Goal: Task Accomplishment & Management: Complete application form

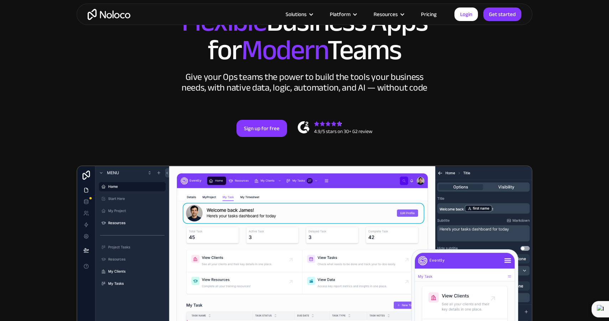
scroll to position [66, 0]
click at [258, 131] on link "Sign up for free" at bounding box center [262, 128] width 51 height 17
click at [265, 127] on link "Sign up for free" at bounding box center [262, 128] width 51 height 17
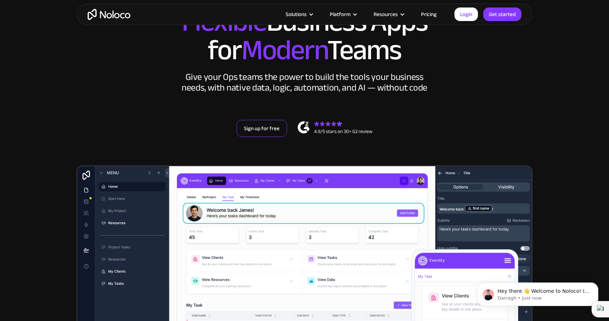
scroll to position [0, 0]
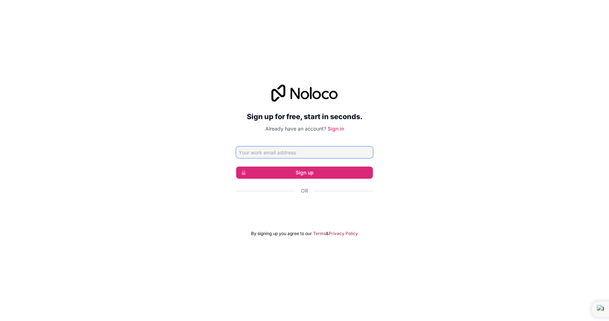
type input "[EMAIL_ADDRESS][DOMAIN_NAME]"
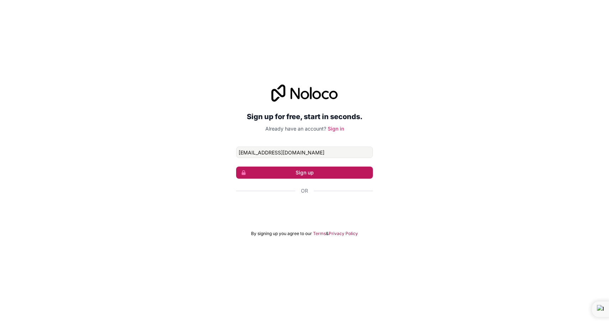
click at [287, 175] on button "Sign up" at bounding box center [304, 172] width 137 height 12
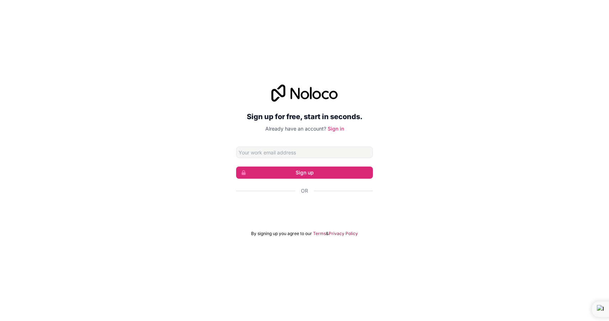
click at [316, 212] on div "تسجيل الدخول باستخدام حساب Google (يفتح الرابط في علامة تبويب جديدة)" at bounding box center [304, 210] width 137 height 16
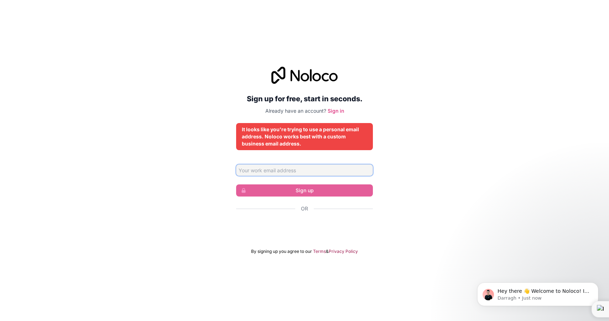
click at [298, 171] on input "Email address" at bounding box center [304, 169] width 137 height 11
click at [203, 208] on div "Sign up for free, start in seconds. Already have an account? Sign in It looks l…" at bounding box center [304, 160] width 609 height 207
click at [275, 229] on div "تسجيل الدخول باستخدام حساب Google (يفتح الرابط في علامة تبويب جديدة)" at bounding box center [304, 228] width 137 height 16
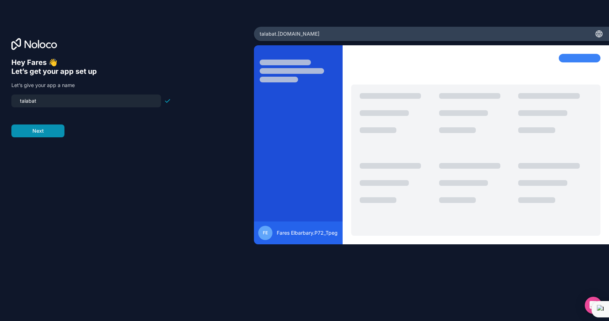
click at [47, 133] on button "Next" at bounding box center [37, 130] width 53 height 13
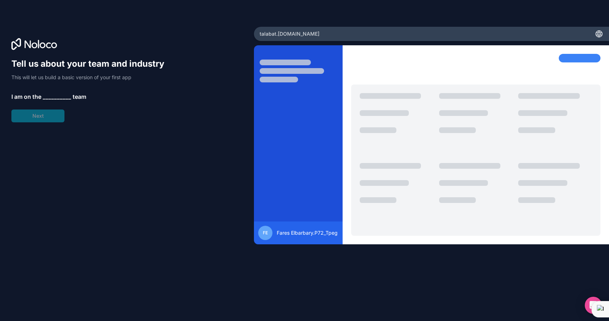
click at [47, 98] on span "__________" at bounding box center [57, 96] width 29 height 9
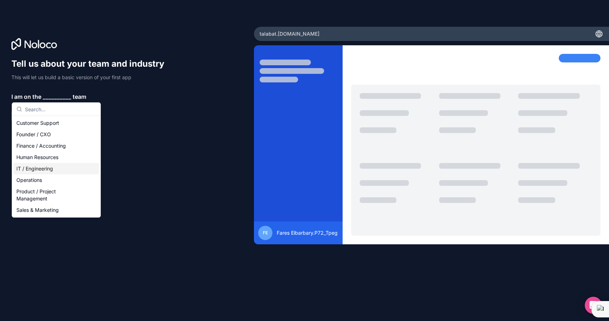
click at [50, 173] on div "IT / Engineering" at bounding box center [57, 168] width 86 height 11
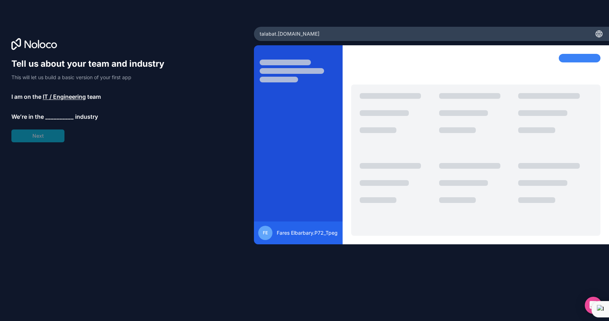
click at [38, 138] on div "Tell us about your team and industry This will let us build a basic version of …" at bounding box center [91, 100] width 160 height 84
click at [57, 119] on span "__________" at bounding box center [59, 116] width 29 height 9
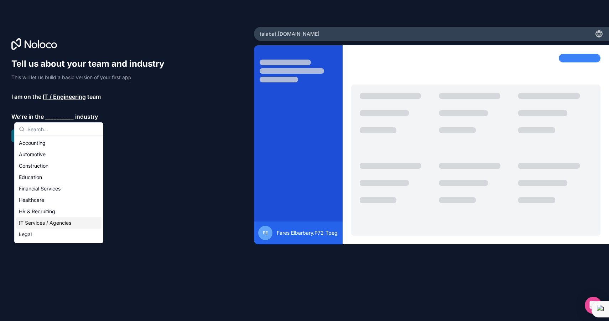
click at [60, 218] on div "IT Services / Agencies" at bounding box center [59, 222] width 86 height 11
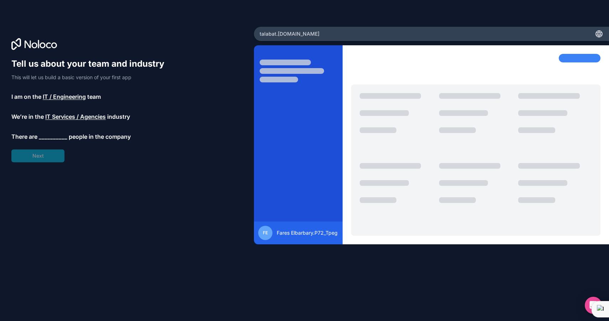
click at [48, 133] on span "__________" at bounding box center [53, 136] width 29 height 9
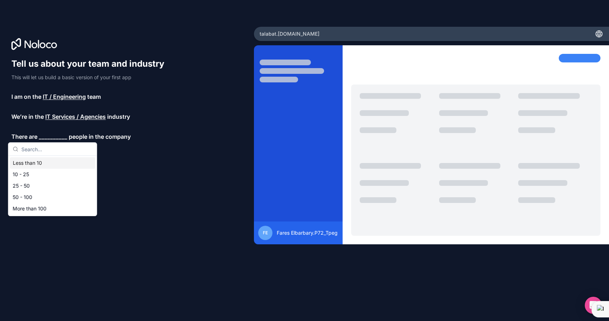
click at [53, 161] on div "Less than 10" at bounding box center [53, 162] width 86 height 11
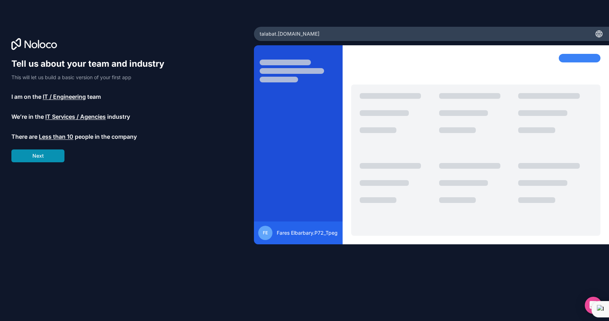
click at [48, 158] on button "Next" at bounding box center [37, 155] width 53 height 13
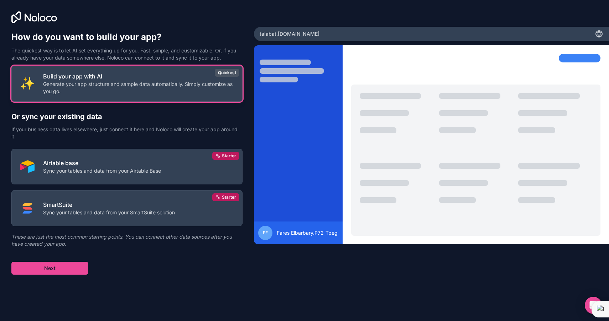
click at [130, 100] on button "Build your app with AI Generate your app structure and sample data automaticall…" at bounding box center [126, 84] width 231 height 36
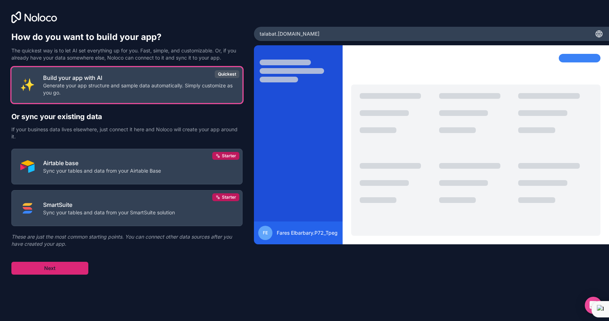
click at [68, 270] on button "Next" at bounding box center [49, 268] width 77 height 13
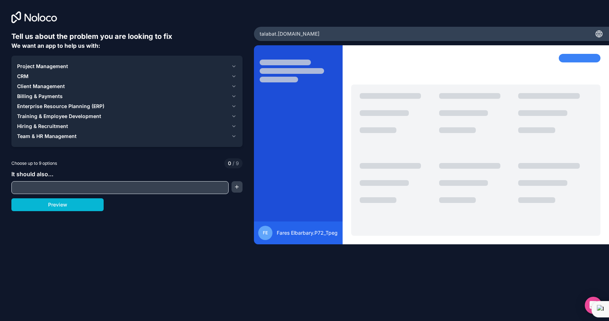
click at [72, 185] on input "text" at bounding box center [120, 187] width 214 height 10
click at [37, 64] on span "Project Management" at bounding box center [42, 66] width 51 height 7
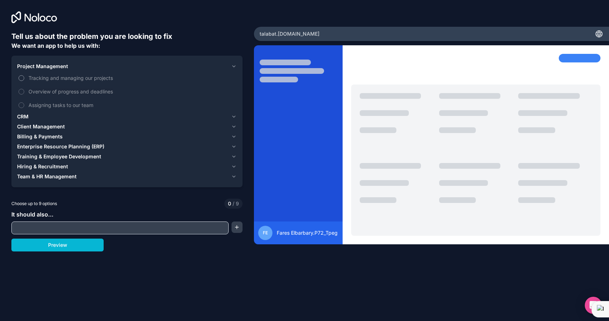
click at [64, 79] on span "Tracking and managing our projects" at bounding box center [132, 77] width 207 height 7
click at [24, 79] on button "Tracking and managing our projects" at bounding box center [22, 78] width 6 height 6
click at [56, 123] on span "Client Management" at bounding box center [41, 126] width 48 height 7
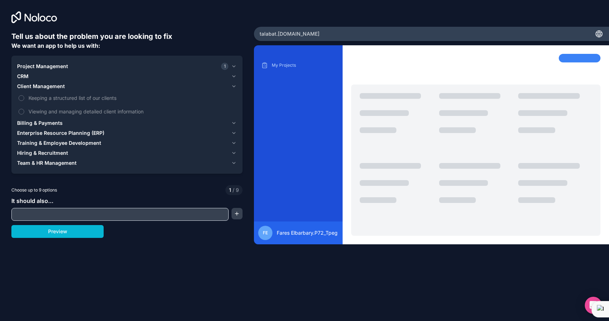
click at [49, 69] on span "Project Management" at bounding box center [42, 66] width 51 height 7
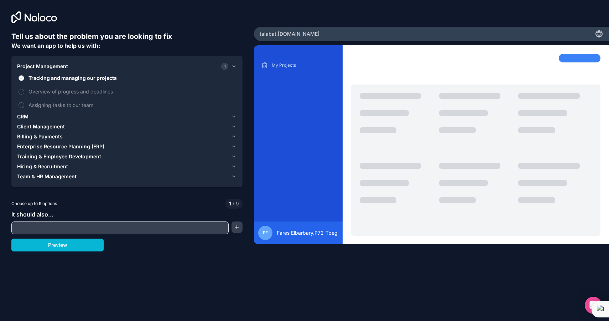
click at [49, 82] on label "Tracking and managing our projects" at bounding box center [127, 77] width 220 height 13
click at [24, 81] on button "Tracking and managing our projects" at bounding box center [22, 78] width 6 height 6
click at [45, 117] on div "CRM" at bounding box center [122, 116] width 211 height 7
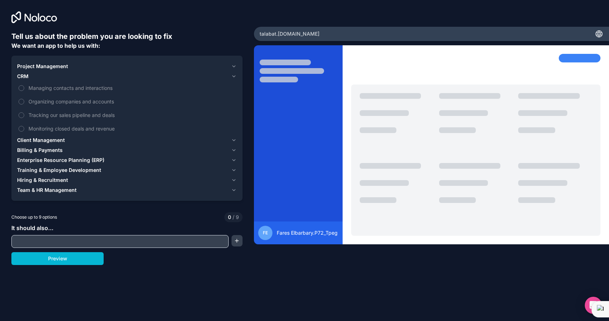
click at [50, 141] on span "Client Management" at bounding box center [41, 139] width 48 height 7
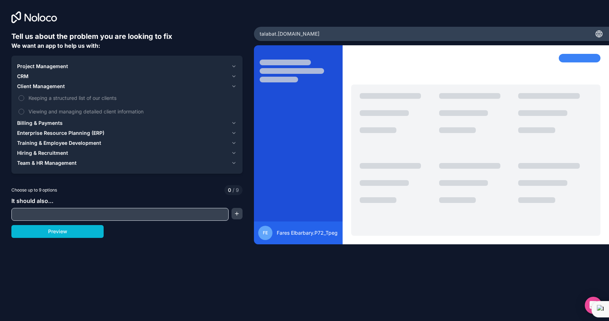
click at [49, 122] on span "Billing & Payments" at bounding box center [40, 122] width 46 height 7
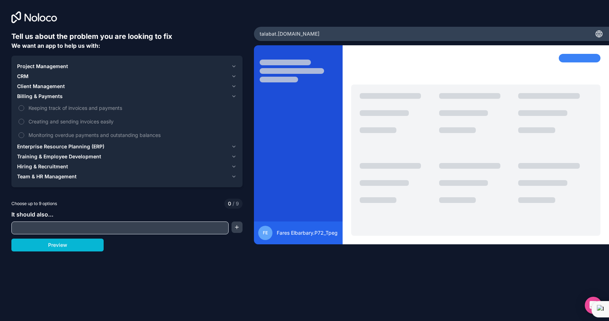
click at [56, 149] on span "Enterprise Resource Planning (ERP)" at bounding box center [60, 146] width 87 height 7
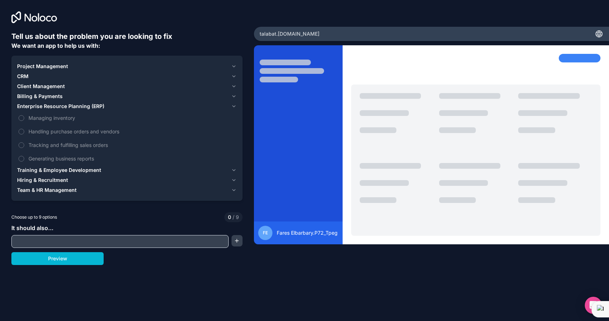
click at [68, 168] on span "Training & Employee Development" at bounding box center [59, 169] width 84 height 7
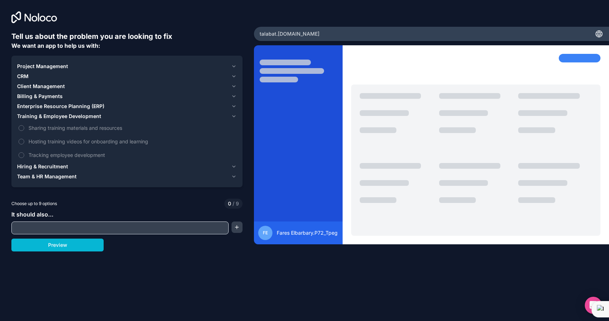
click at [62, 164] on span "Hiring & Recruitment" at bounding box center [42, 166] width 51 height 7
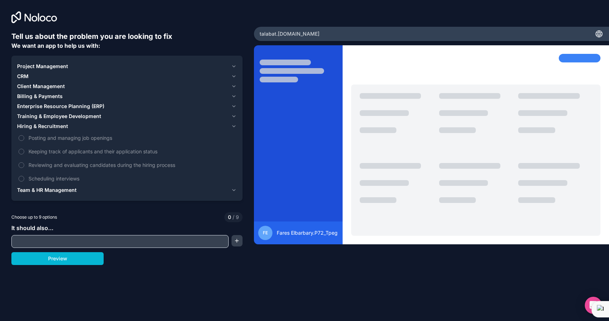
click at [59, 188] on span "Team & HR Management" at bounding box center [47, 189] width 60 height 7
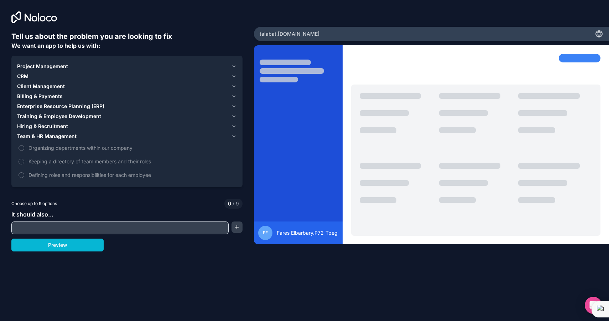
click at [61, 136] on span "Team & HR Management" at bounding box center [47, 136] width 60 height 7
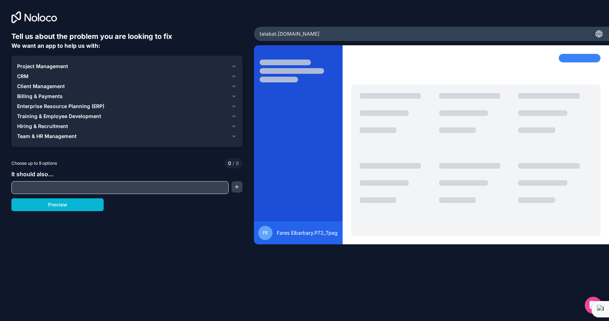
click at [43, 67] on span "Project Management" at bounding box center [42, 66] width 51 height 7
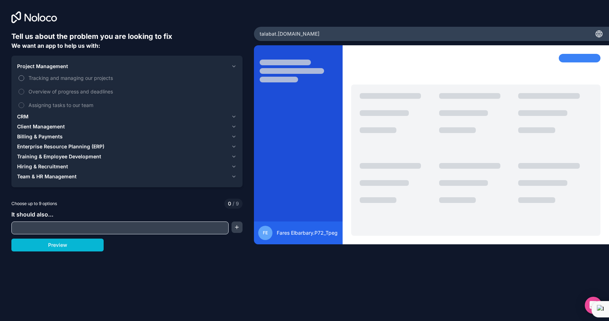
click at [43, 78] on span "Tracking and managing our projects" at bounding box center [132, 77] width 207 height 7
click at [24, 78] on button "Tracking and managing our projects" at bounding box center [22, 78] width 6 height 6
click at [44, 88] on span "Overview of progress and deadlines" at bounding box center [132, 91] width 207 height 7
click at [24, 89] on button "Overview of progress and deadlines" at bounding box center [22, 92] width 6 height 6
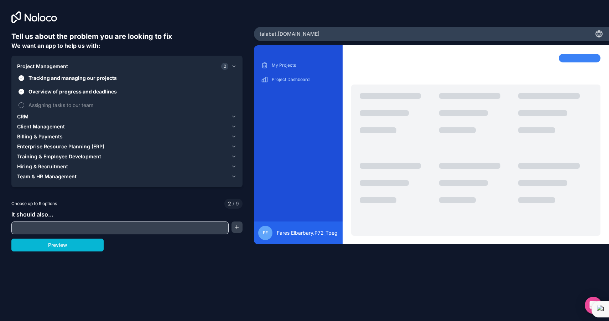
click at [45, 101] on span "Assigning tasks to our team" at bounding box center [132, 104] width 207 height 7
click at [24, 102] on button "Assigning tasks to our team" at bounding box center [22, 105] width 6 height 6
click at [41, 119] on div "CRM" at bounding box center [122, 116] width 211 height 7
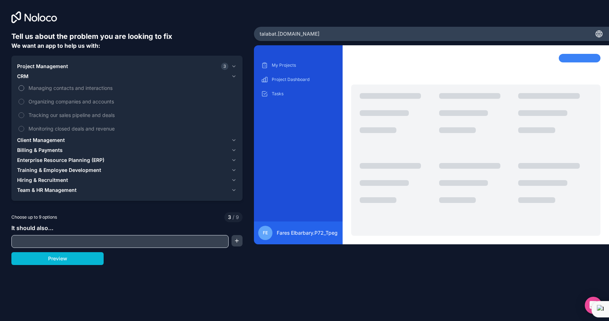
click at [45, 92] on label "Managing contacts and interactions" at bounding box center [127, 87] width 220 height 13
click at [24, 91] on button "Managing contacts and interactions" at bounding box center [22, 88] width 6 height 6
click at [45, 100] on span "Organizing companies and accounts" at bounding box center [132, 101] width 207 height 7
click at [24, 100] on button "Organizing companies and accounts" at bounding box center [22, 102] width 6 height 6
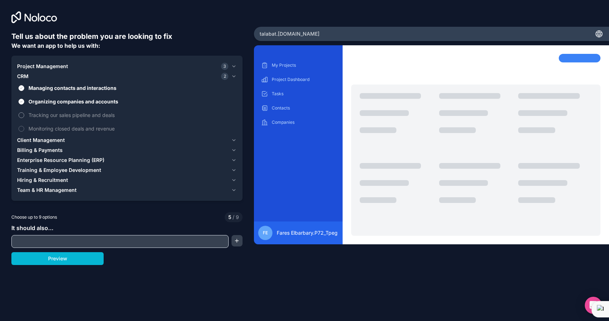
click at [45, 111] on label "Tracking our sales pipeline and deals" at bounding box center [127, 114] width 220 height 13
click at [24, 112] on button "Tracking our sales pipeline and deals" at bounding box center [22, 115] width 6 height 6
click at [45, 128] on span "Monitoring closed deals and revenue" at bounding box center [132, 128] width 207 height 7
click at [24, 128] on button "Monitoring closed deals and revenue" at bounding box center [22, 129] width 6 height 6
click at [44, 141] on span "Client Management" at bounding box center [41, 139] width 48 height 7
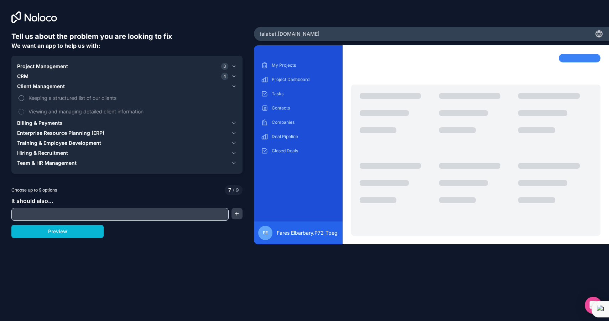
click at [45, 99] on span "Keeping a structured list of our clients" at bounding box center [132, 97] width 207 height 7
click at [24, 99] on button "Keeping a structured list of our clients" at bounding box center [22, 98] width 6 height 6
click at [44, 116] on label "Viewing and managing detailed client information" at bounding box center [127, 111] width 220 height 13
click at [24, 114] on button "Viewing and managing detailed client information" at bounding box center [22, 112] width 6 height 6
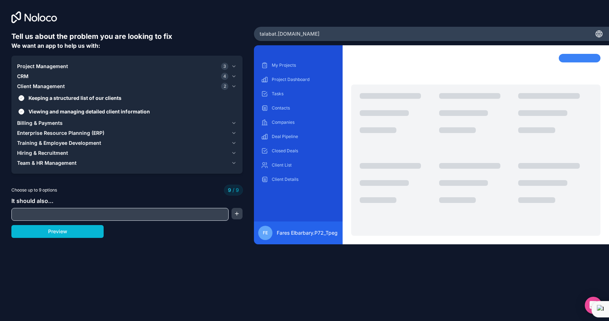
click at [44, 118] on button "Billing & Payments" at bounding box center [127, 123] width 220 height 10
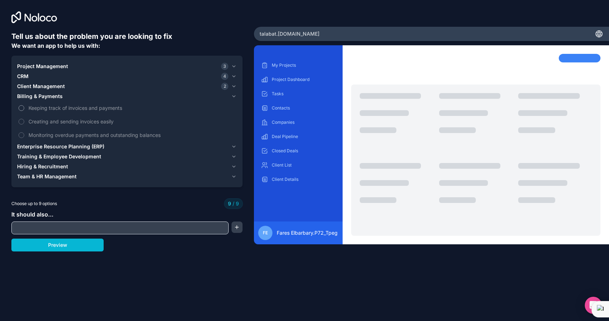
click at [41, 106] on span "Keeping track of invoices and payments" at bounding box center [132, 107] width 207 height 7
click at [41, 118] on span "Creating and sending invoices easily" at bounding box center [132, 121] width 207 height 7
click at [41, 108] on span "Keeping track of invoices and payments" at bounding box center [132, 107] width 207 height 7
click at [40, 94] on span "Billing & Payments" at bounding box center [40, 96] width 46 height 7
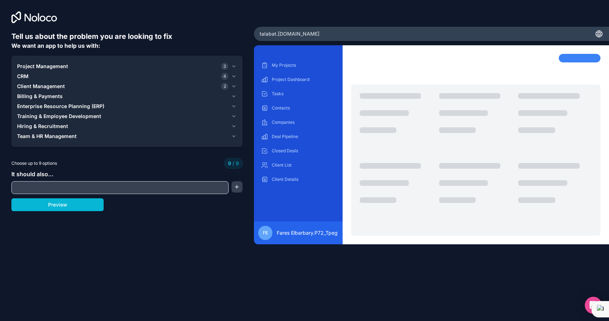
click at [51, 182] on div at bounding box center [119, 187] width 217 height 13
click at [54, 190] on input "text" at bounding box center [120, 187] width 214 height 10
click at [81, 205] on button "Preview" at bounding box center [57, 204] width 92 height 13
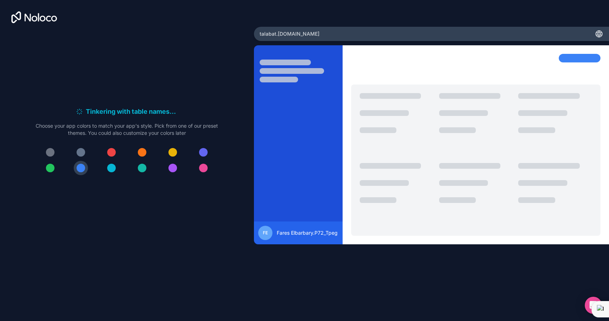
click at [141, 154] on div at bounding box center [142, 152] width 9 height 9
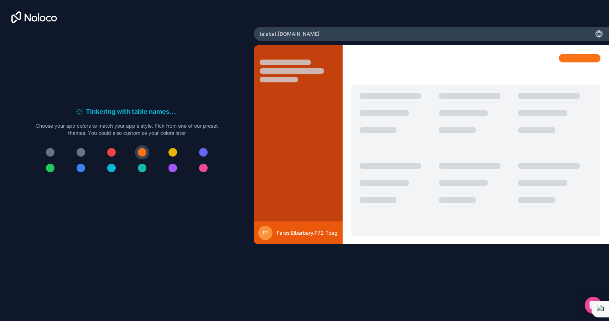
click at [115, 192] on div "Tinkering with table names . . . Meanwhile, let's personalize it! Choose your a…" at bounding box center [126, 143] width 231 height 224
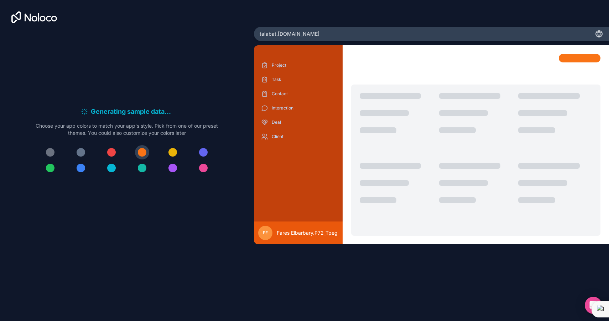
click at [310, 32] on div "talabat .noloco.co" at bounding box center [432, 34] width 356 height 14
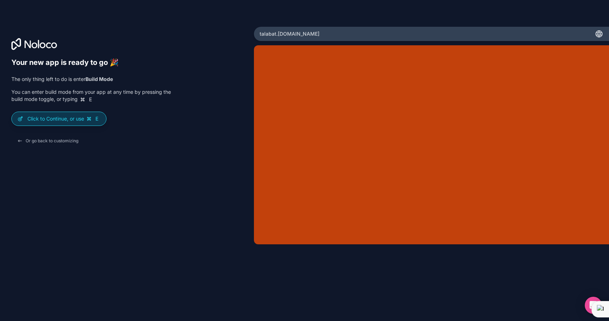
click at [90, 119] on icon at bounding box center [88, 118] width 3 height 3
